Goal: Task Accomplishment & Management: Manage account settings

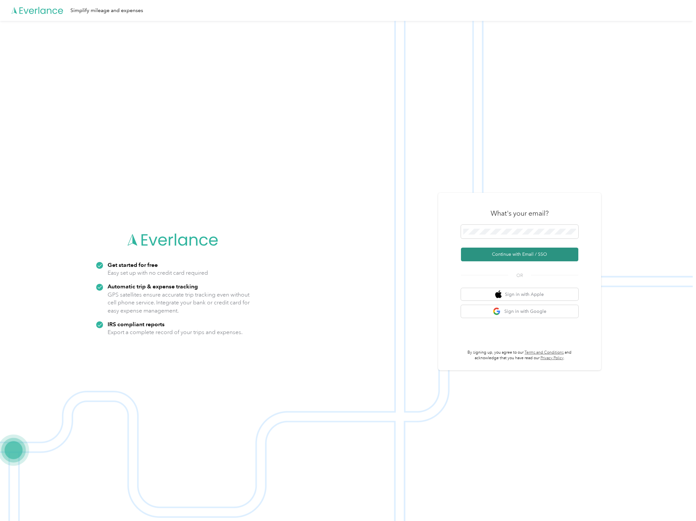
click at [522, 259] on button "Continue with Email / SSO" at bounding box center [519, 254] width 117 height 14
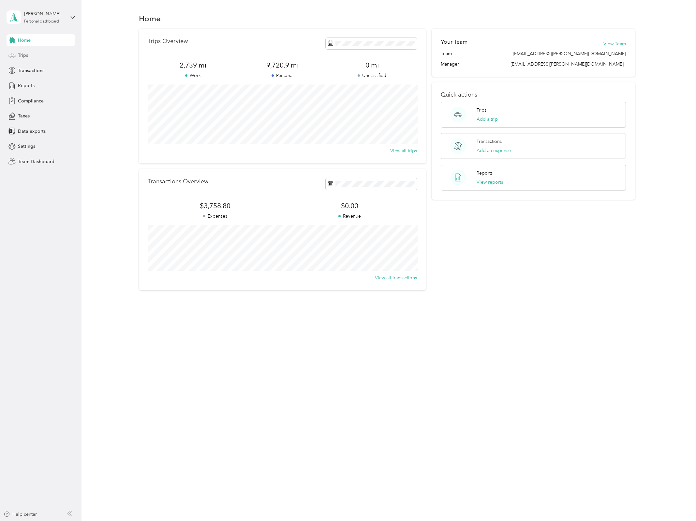
click at [37, 55] on div "Trips" at bounding box center [41, 56] width 68 height 12
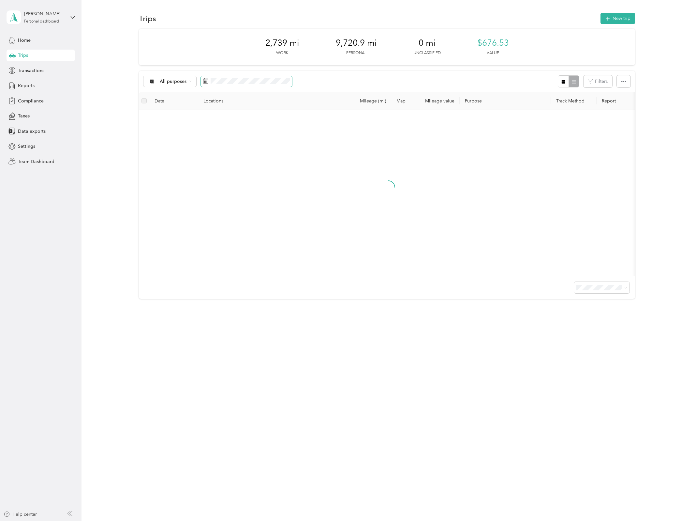
click at [252, 84] on span at bounding box center [246, 81] width 91 height 11
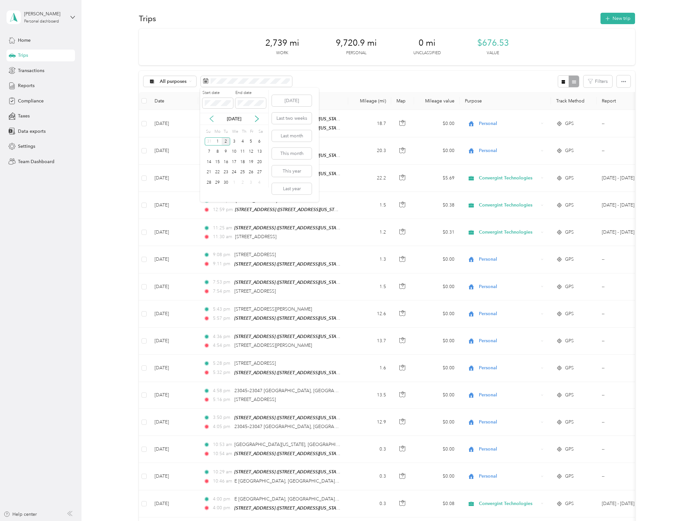
click at [213, 119] on icon at bounding box center [211, 118] width 7 height 7
click at [251, 142] on div "1" at bounding box center [251, 141] width 8 height 8
click at [210, 192] on div "31" at bounding box center [209, 193] width 8 height 8
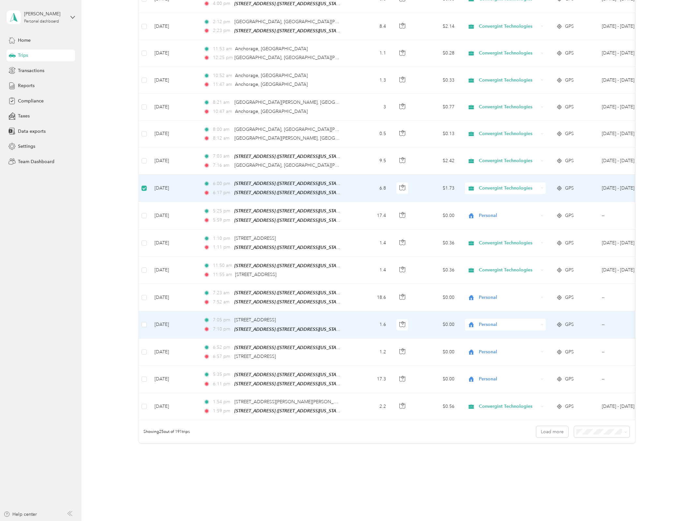
scroll to position [379, 0]
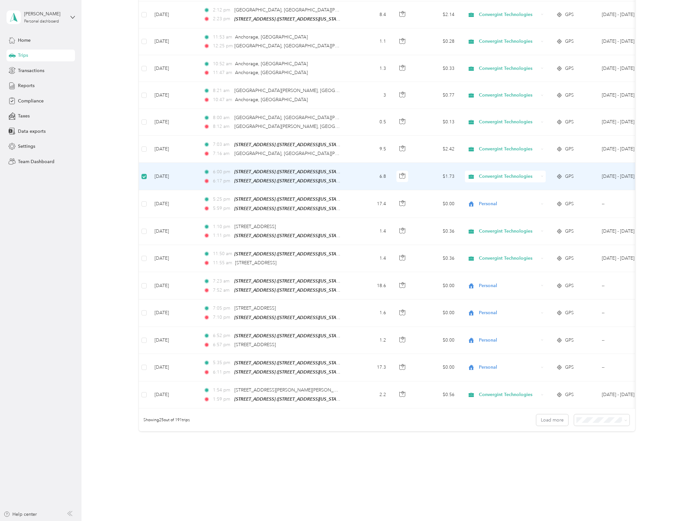
click at [598, 453] on span "100 per load" at bounding box center [589, 455] width 27 height 6
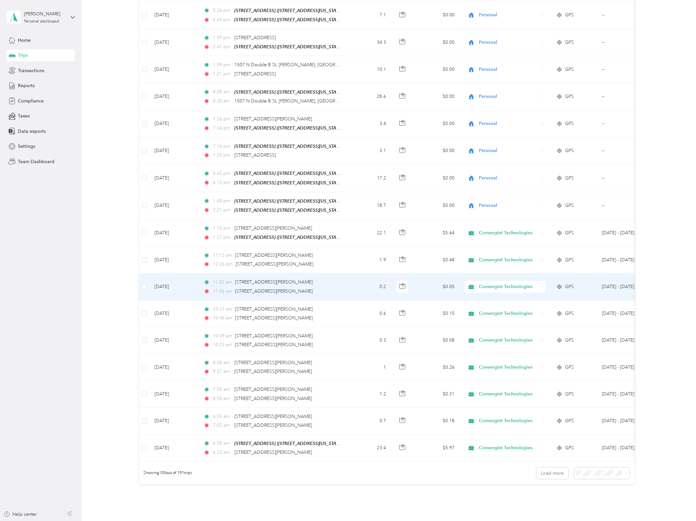
scroll to position [2364, 0]
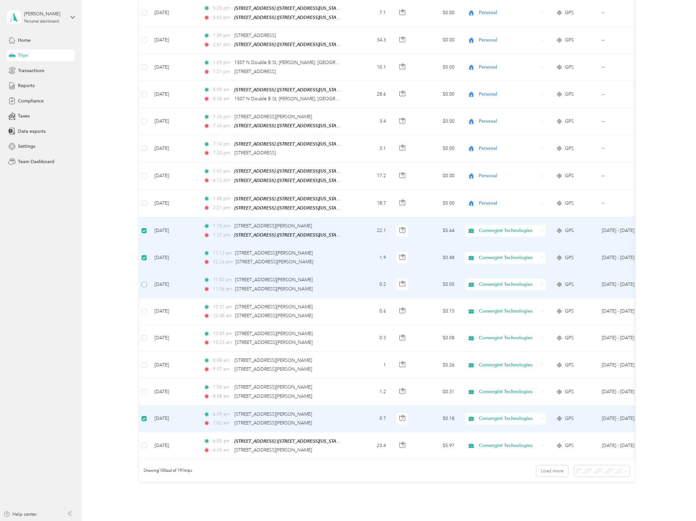
click at [144, 281] on label at bounding box center [144, 284] width 5 height 7
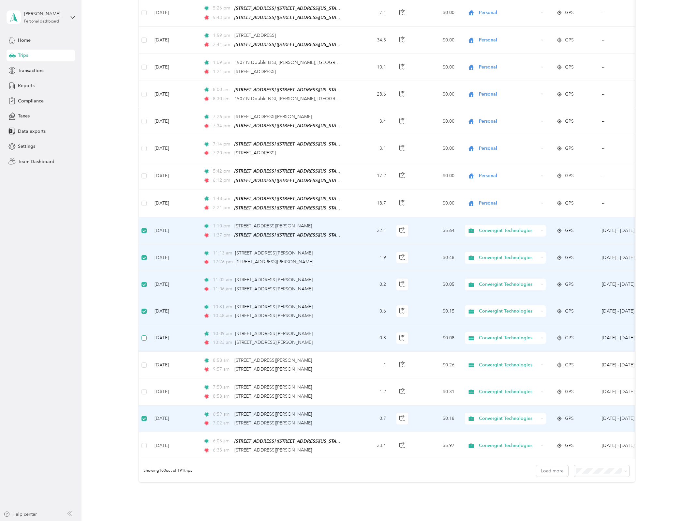
click at [145, 334] on label at bounding box center [144, 337] width 5 height 7
click at [146, 334] on label at bounding box center [144, 337] width 5 height 7
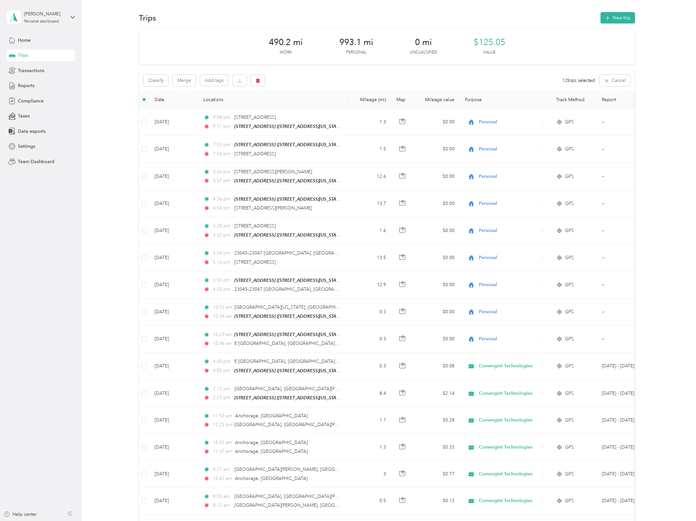
scroll to position [0, 0]
click at [155, 84] on button "Classify" at bounding box center [155, 80] width 25 height 11
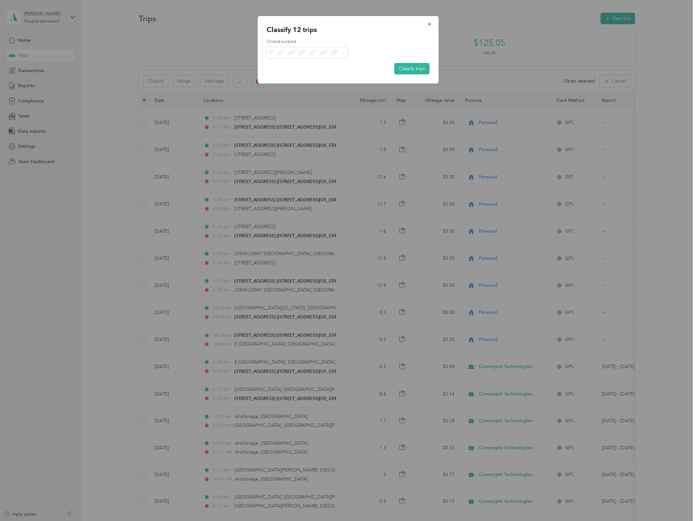
click at [310, 75] on span "Personal" at bounding box center [313, 75] width 61 height 7
click at [411, 68] on button "Classify trips" at bounding box center [411, 68] width 35 height 11
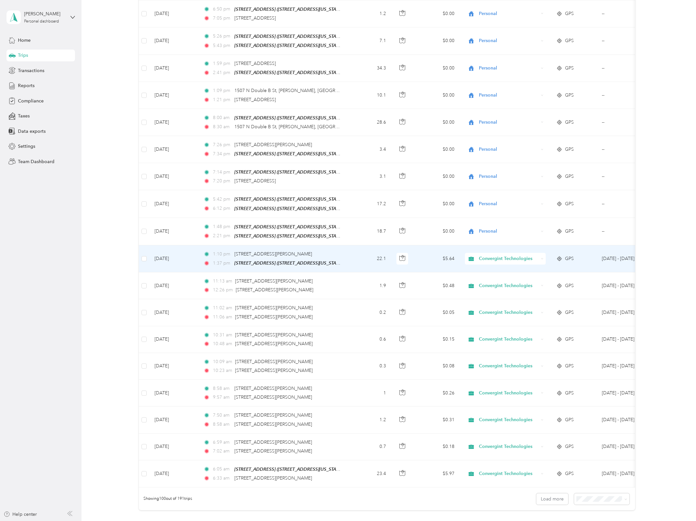
scroll to position [2397, 0]
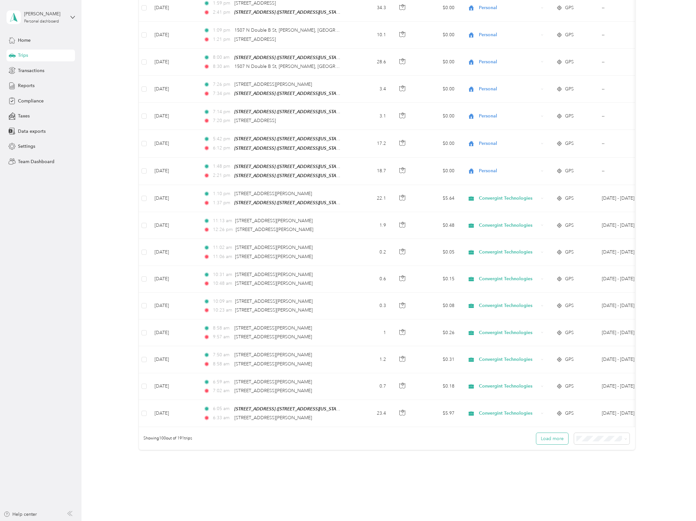
click at [550, 433] on button "Load more" at bounding box center [552, 438] width 32 height 11
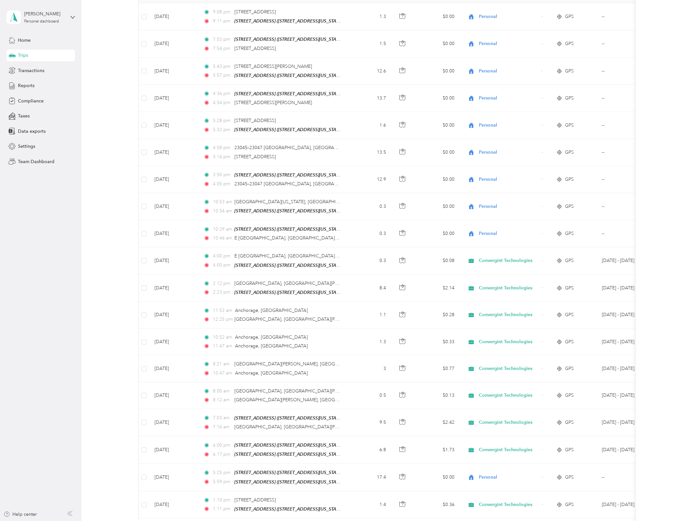
scroll to position [0, 0]
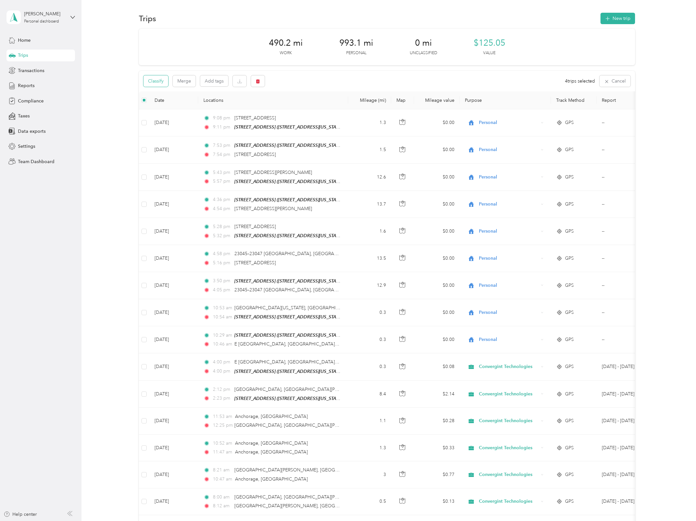
click at [157, 82] on button "Classify" at bounding box center [155, 80] width 25 height 11
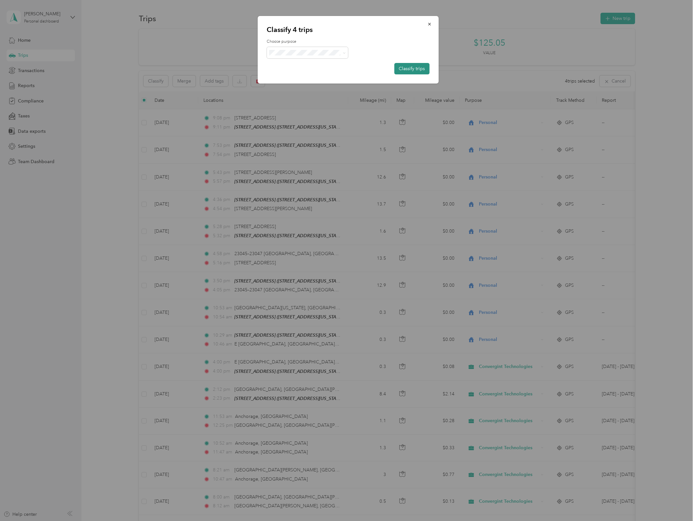
click at [409, 68] on button "Classify trips" at bounding box center [411, 68] width 35 height 11
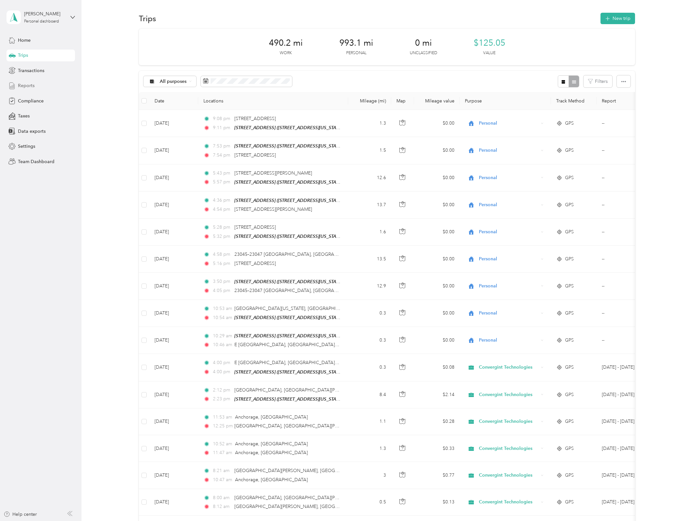
click at [42, 87] on div "Reports" at bounding box center [41, 86] width 68 height 12
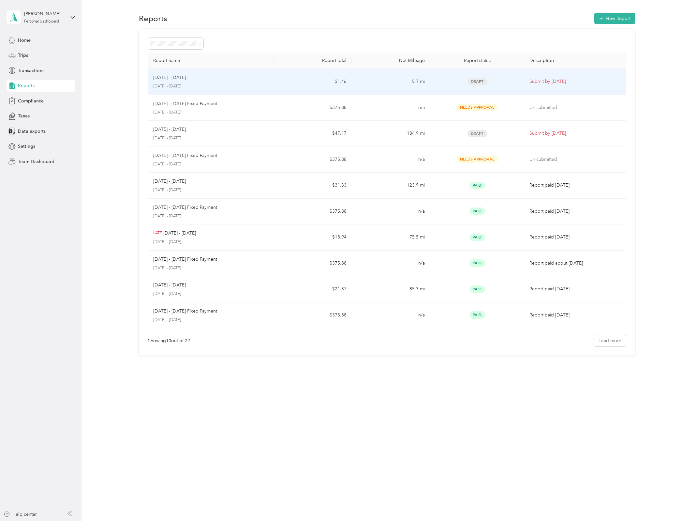
click at [546, 80] on p "Submit by [DATE]" at bounding box center [577, 81] width 94 height 7
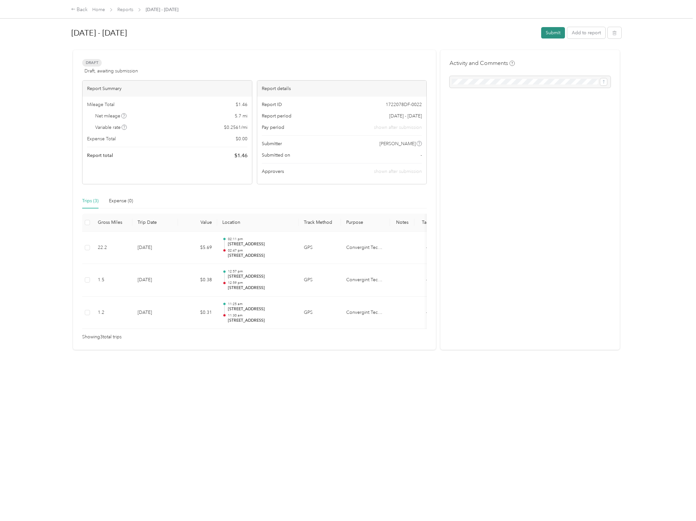
click at [550, 34] on button "Submit" at bounding box center [553, 32] width 24 height 11
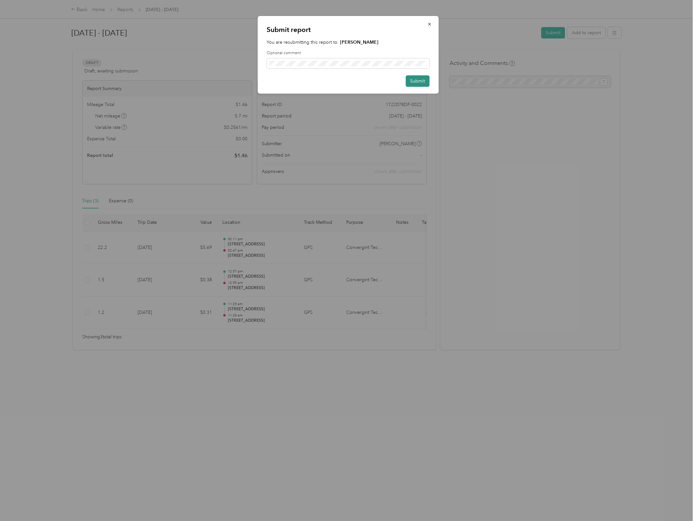
click at [418, 83] on button "Submit" at bounding box center [418, 80] width 24 height 11
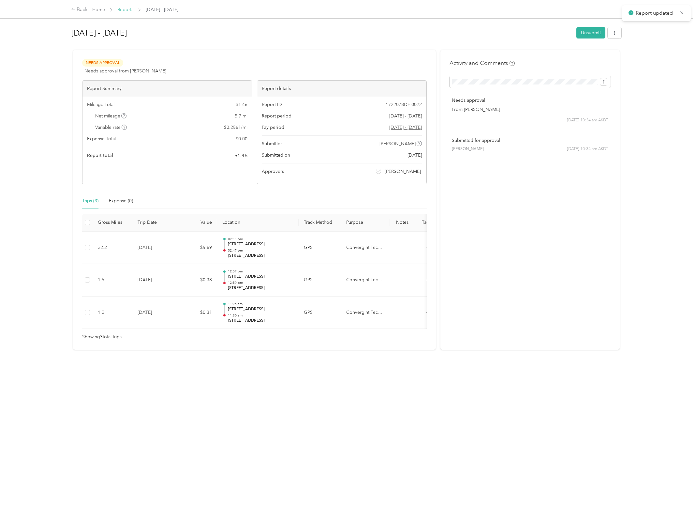
click at [127, 11] on link "Reports" at bounding box center [125, 10] width 16 height 6
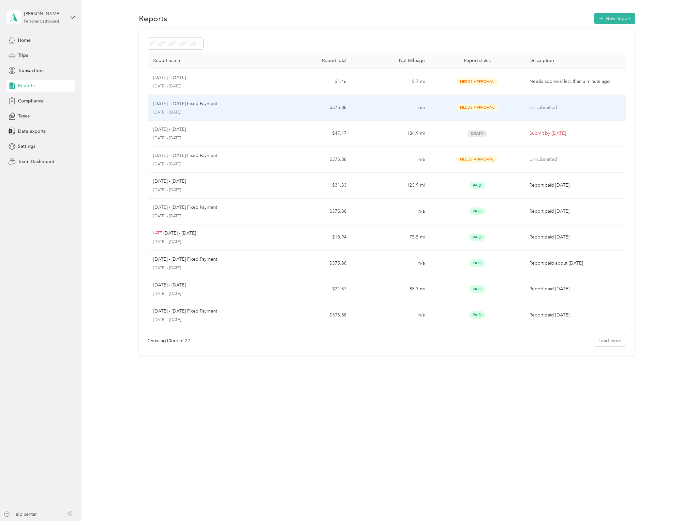
click at [473, 108] on span "Needs Approval" at bounding box center [477, 107] width 41 height 7
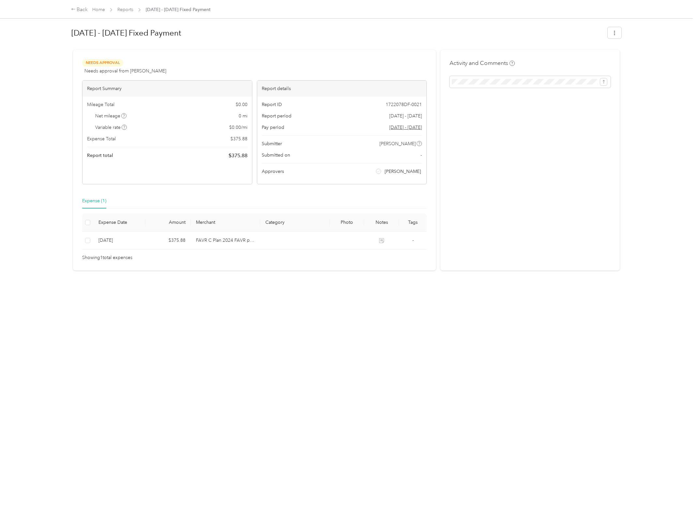
click at [124, 13] on span "Reports" at bounding box center [125, 9] width 16 height 7
click at [126, 10] on link "Reports" at bounding box center [125, 10] width 16 height 6
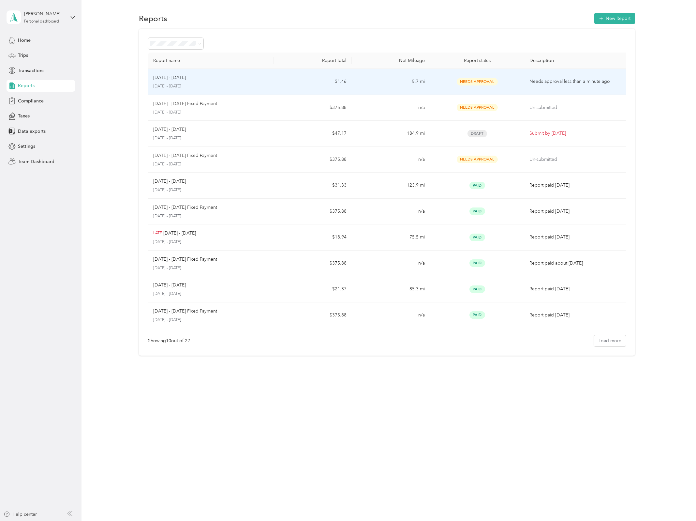
click at [547, 82] on p "Needs approval less than a minute ago" at bounding box center [577, 81] width 94 height 7
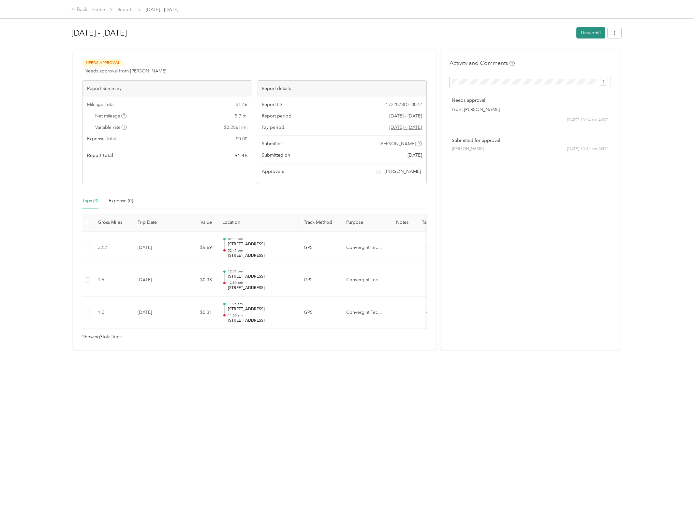
click at [583, 28] on button "Unsubmit" at bounding box center [591, 32] width 29 height 11
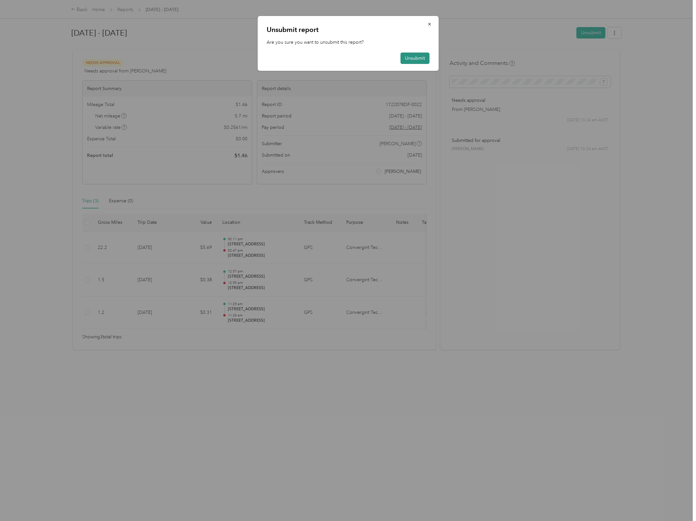
click at [420, 62] on button "Unsubmit" at bounding box center [414, 57] width 29 height 11
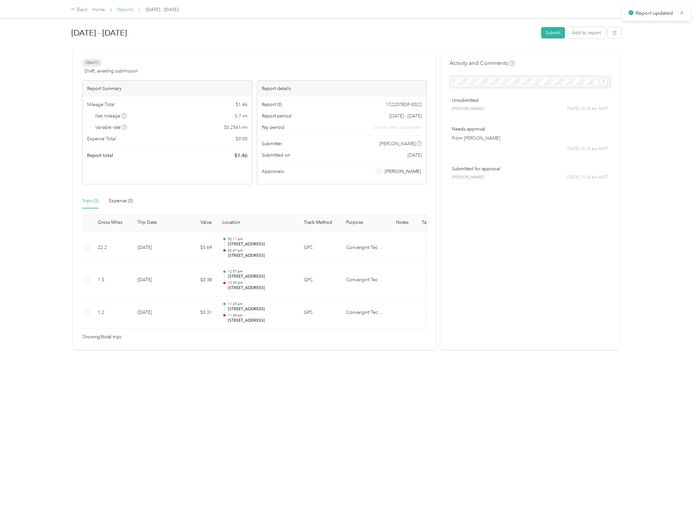
click at [131, 10] on link "Reports" at bounding box center [125, 10] width 16 height 6
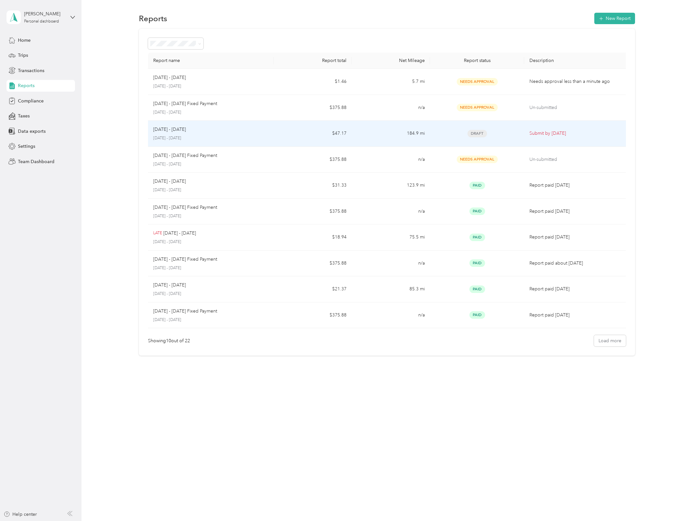
click at [560, 136] on p "Submit by [DATE]" at bounding box center [577, 133] width 94 height 7
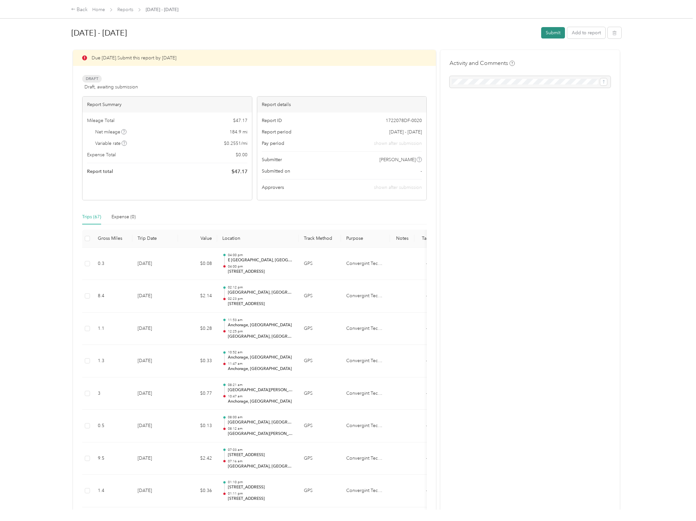
click at [543, 33] on button "Submit" at bounding box center [553, 32] width 24 height 11
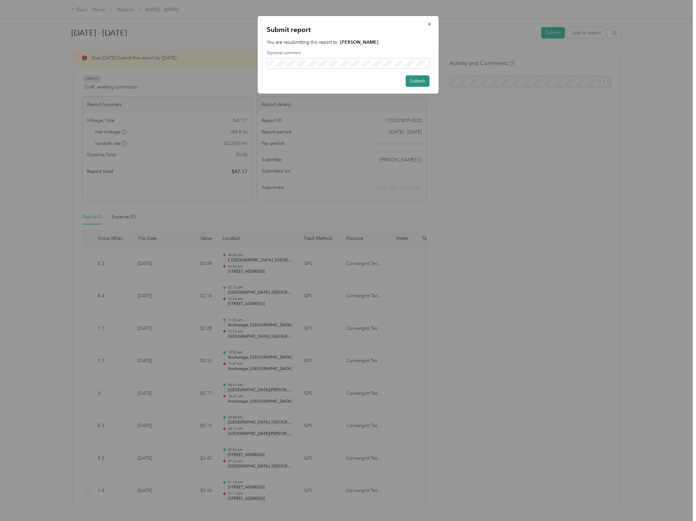
click at [417, 82] on button "Submit" at bounding box center [418, 80] width 24 height 11
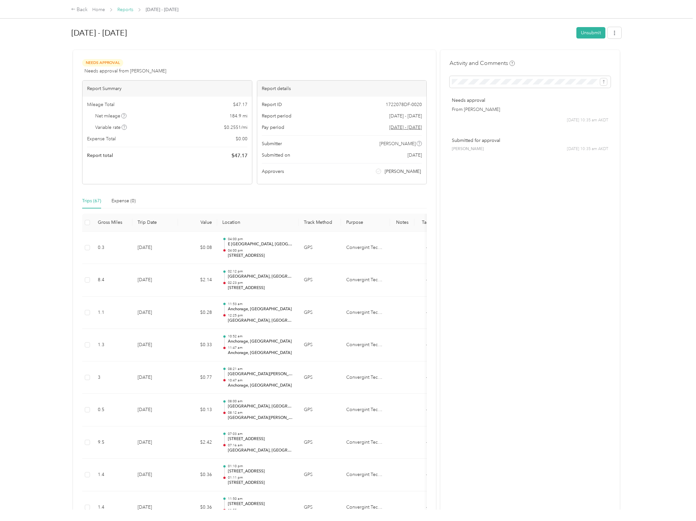
click at [119, 8] on link "Reports" at bounding box center [125, 10] width 16 height 6
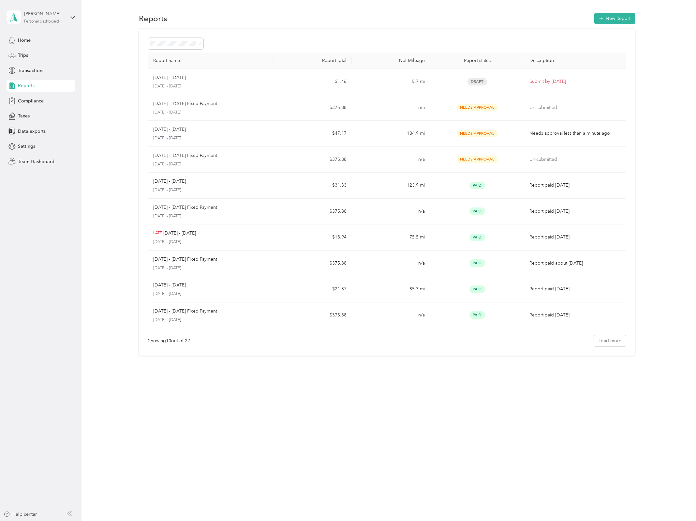
click at [59, 20] on div "Personal dashboard" at bounding box center [41, 22] width 35 height 4
click at [32, 55] on div "Team dashboard" at bounding box center [29, 53] width 35 height 7
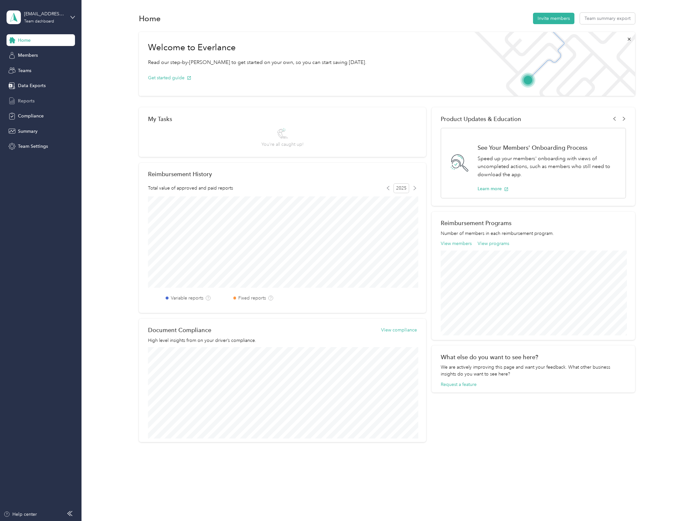
click at [28, 101] on span "Reports" at bounding box center [26, 100] width 17 height 7
